Goal: Find specific page/section: Find specific page/section

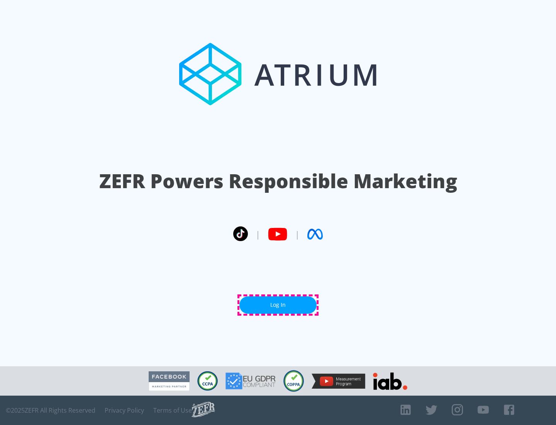
click at [278, 305] on link "Log In" at bounding box center [278, 304] width 77 height 17
